Goal: Task Accomplishment & Management: Use online tool/utility

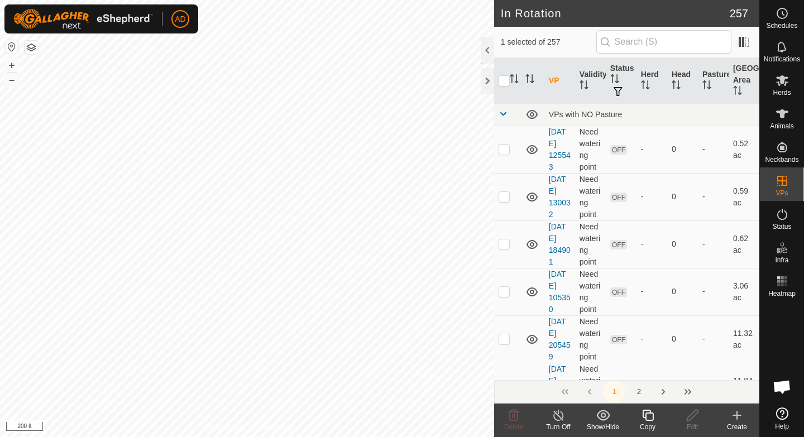
click at [647, 419] on icon at bounding box center [648, 415] width 14 height 13
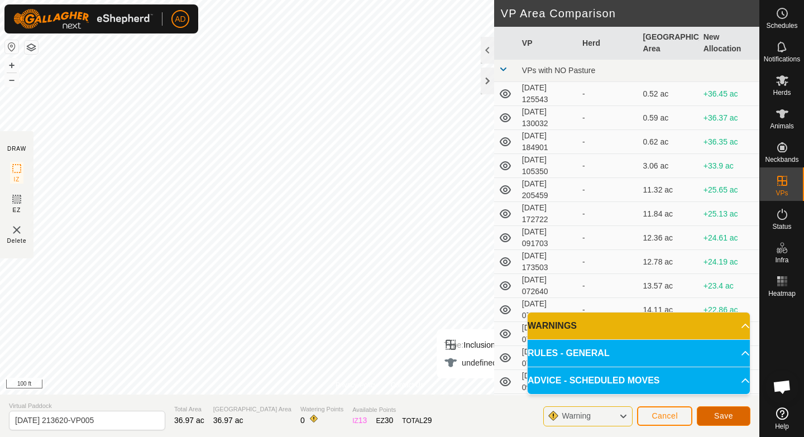
click at [724, 419] on span "Save" at bounding box center [723, 416] width 19 height 9
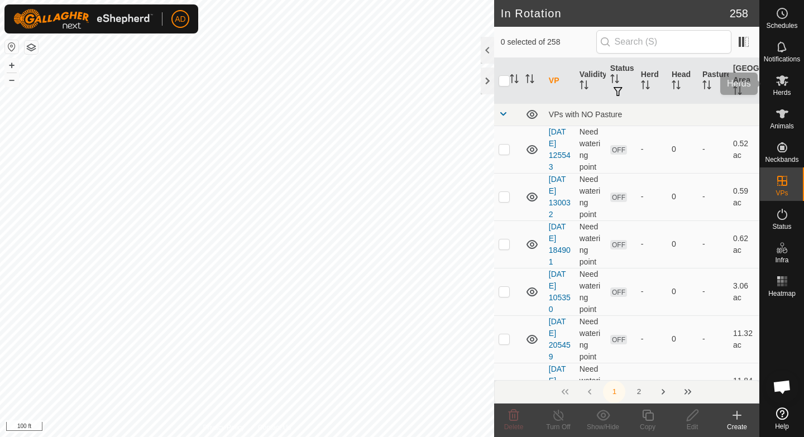
click at [787, 91] on span "Herds" at bounding box center [782, 92] width 18 height 7
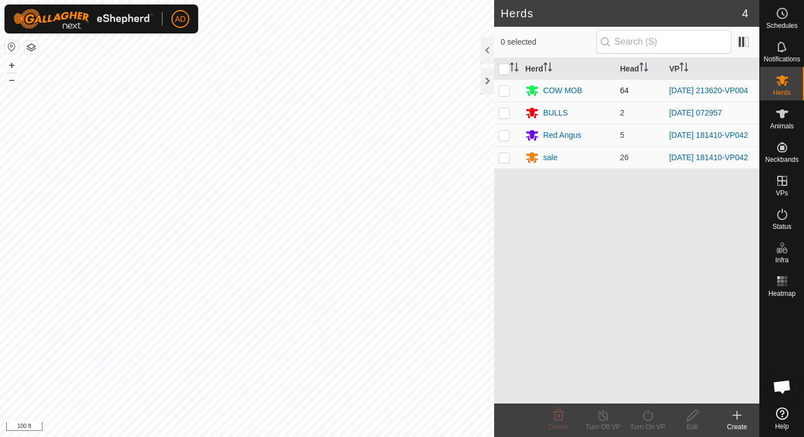
click at [503, 90] on p-checkbox at bounding box center [504, 90] width 11 height 9
checkbox input "true"
click at [638, 418] on turn-on-svg-icon at bounding box center [648, 415] width 45 height 13
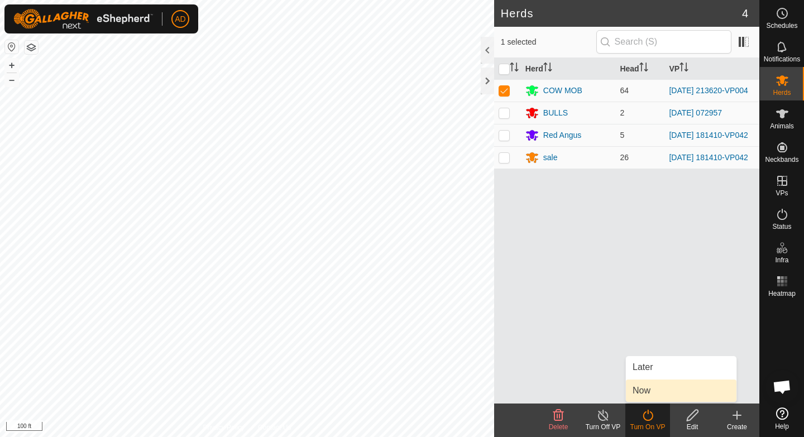
click at [645, 398] on link "Now" at bounding box center [681, 391] width 111 height 22
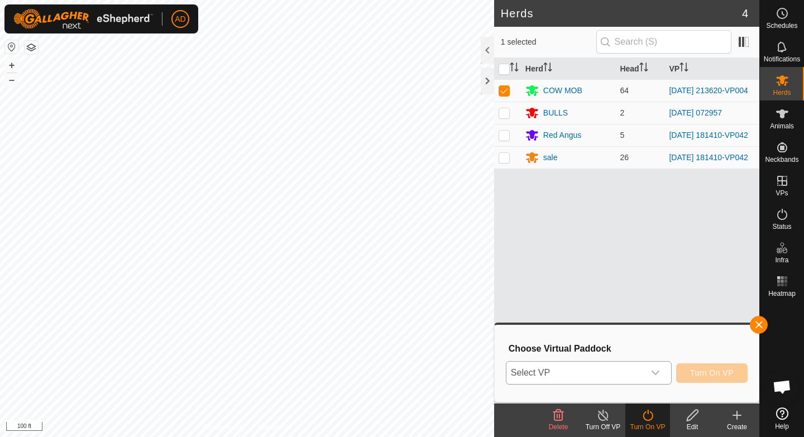
click at [638, 369] on span "Select VP" at bounding box center [576, 373] width 138 height 22
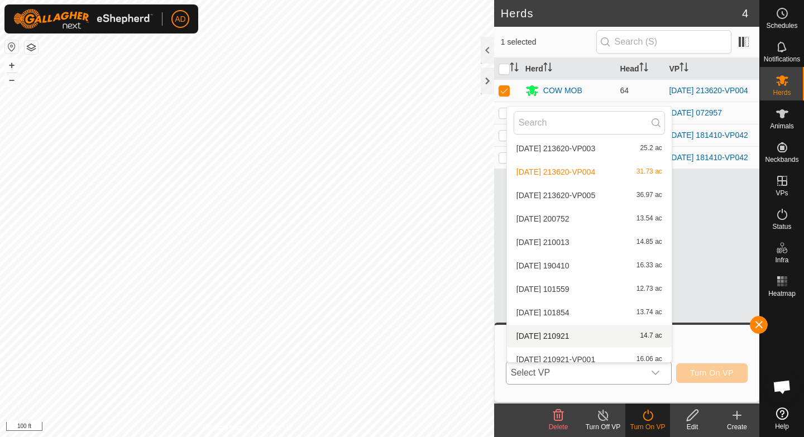
scroll to position [497, 0]
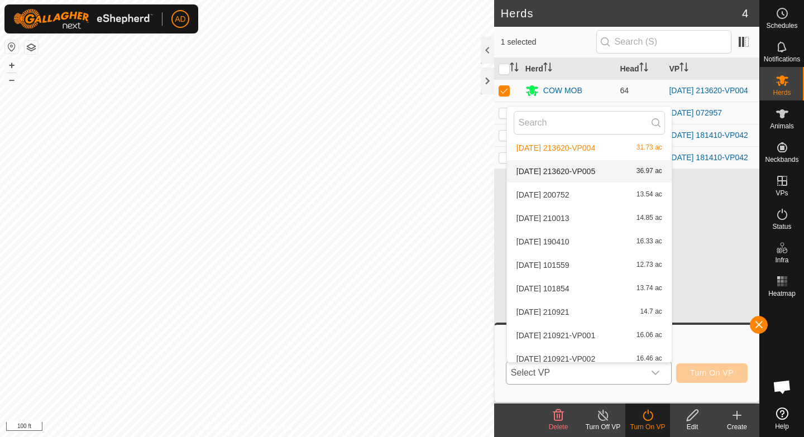
click at [598, 171] on li "[DATE] 213620-VP005 36.97 ac" at bounding box center [589, 171] width 165 height 22
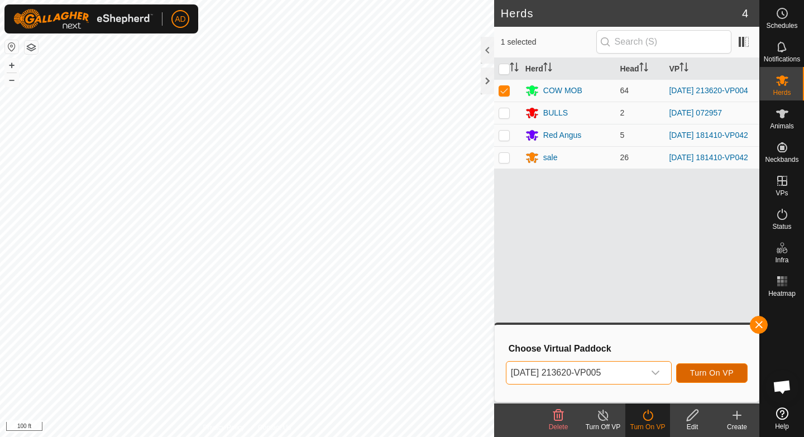
click at [722, 377] on span "Turn On VP" at bounding box center [712, 373] width 44 height 9
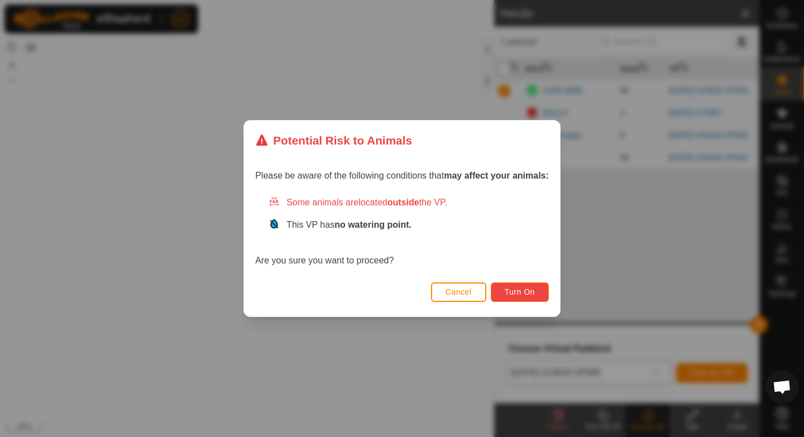
click at [513, 293] on span "Turn On" at bounding box center [520, 292] width 30 height 9
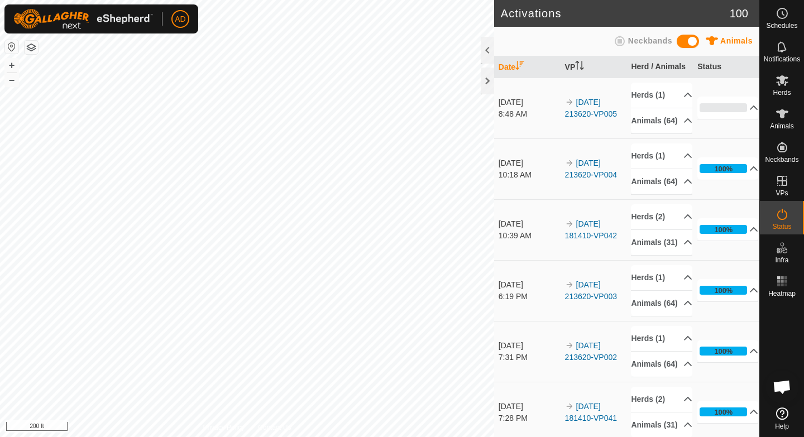
click at [375, 213] on div "AD Schedules Notifications Herds Animals Neckbands VPs Status Infra Heatmap Hel…" at bounding box center [402, 218] width 804 height 437
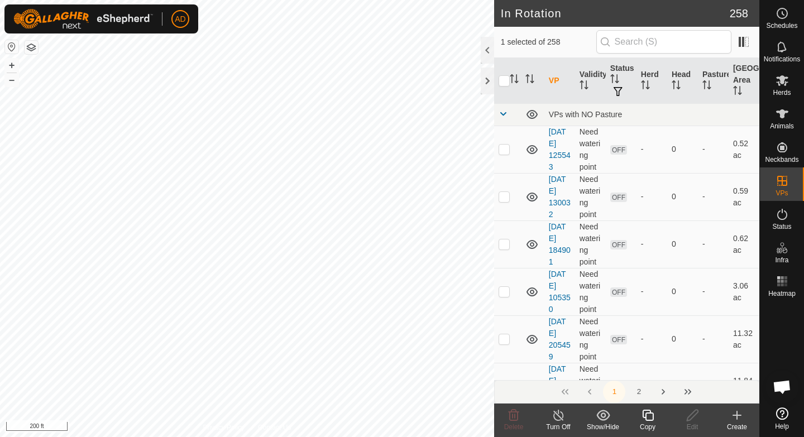
checkbox input "false"
checkbox input "true"
